Goal: Contribute content

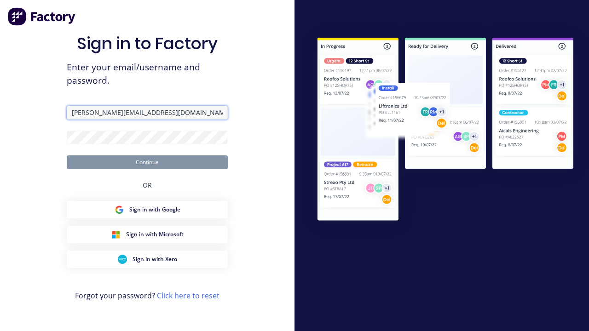
type input "[PERSON_NAME][EMAIL_ADDRESS][DOMAIN_NAME]"
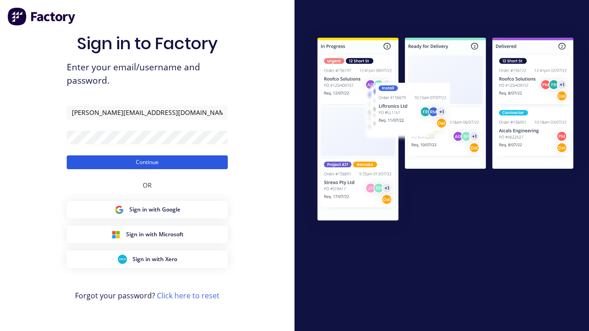
click at [147, 162] on button "Continue" at bounding box center [147, 163] width 161 height 14
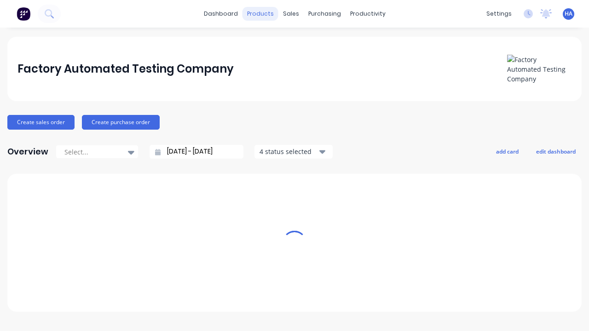
click at [264, 14] on div "products" at bounding box center [260, 14] width 36 height 14
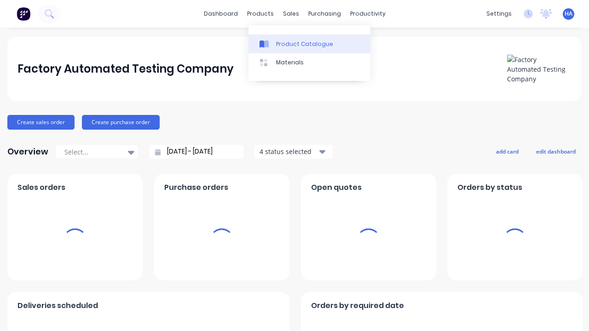
click at [309, 44] on div "Product Catalogue" at bounding box center [304, 44] width 57 height 8
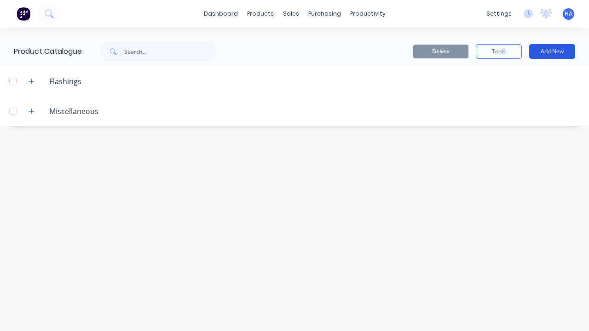
click at [552, 52] on button "Add New" at bounding box center [552, 51] width 46 height 15
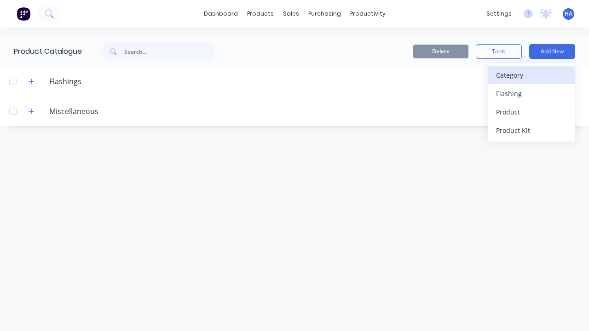
click at [531, 75] on div "Category" at bounding box center [531, 75] width 71 height 13
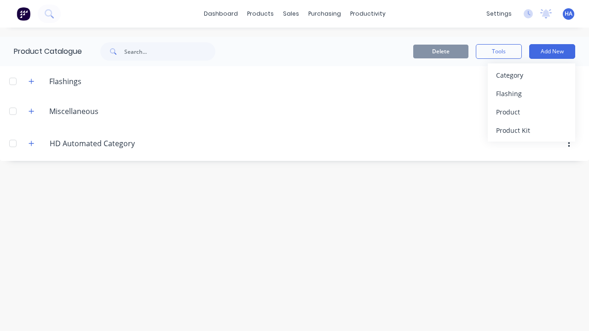
click at [13, 143] on div at bounding box center [13, 143] width 18 height 18
click at [441, 52] on button "Delete" at bounding box center [440, 52] width 55 height 14
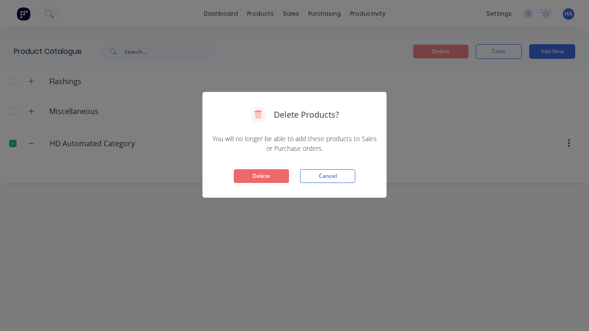
click at [261, 176] on button "Delete" at bounding box center [261, 176] width 55 height 14
